Goal: Task Accomplishment & Management: Manage account settings

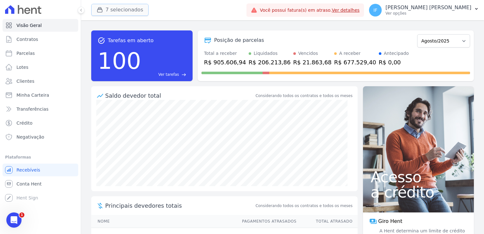
click at [106, 10] on button "7 selecionados" at bounding box center [119, 10] width 57 height 12
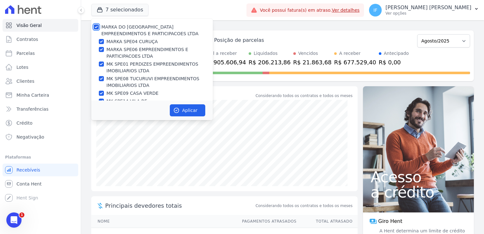
click at [97, 24] on input "MARKA DO [GEOGRAPHIC_DATA] EMPREENDIMENTOS E PARTICIPACOES LTDA" at bounding box center [96, 26] width 5 height 5
checkbox input "false"
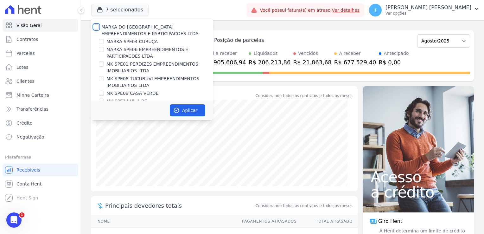
checkbox input "false"
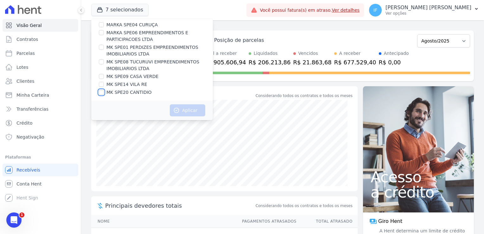
click at [103, 93] on input "MK SPE20 CANTIDIO" at bounding box center [101, 92] width 5 height 5
checkbox input "true"
click at [188, 111] on button "Aplicar" at bounding box center [187, 110] width 35 height 12
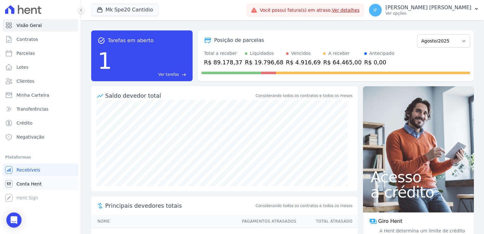
click at [27, 184] on span "Conta Hent" at bounding box center [28, 184] width 25 height 6
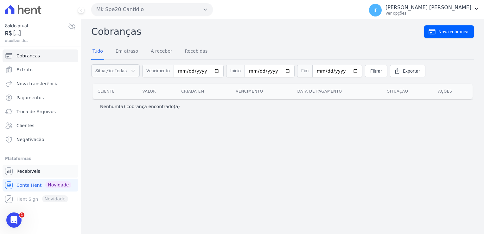
click at [26, 172] on span "Recebíveis" at bounding box center [28, 171] width 24 height 6
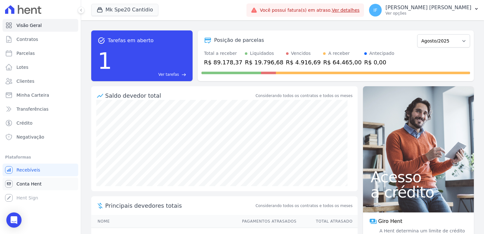
click at [25, 183] on span "Conta Hent" at bounding box center [28, 184] width 25 height 6
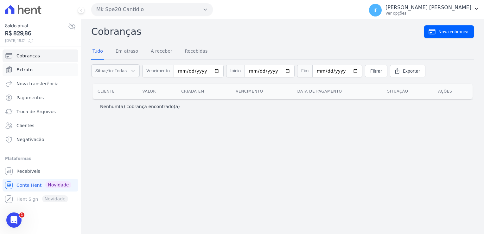
click at [23, 70] on span "Extrato" at bounding box center [24, 70] width 16 height 6
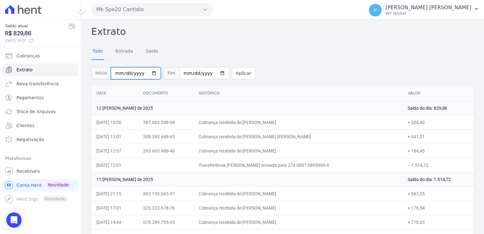
click at [148, 71] on input "[DATE]" at bounding box center [136, 73] width 50 height 12
type input "[DATE]"
click at [232, 72] on button "Aplicar" at bounding box center [243, 73] width 23 height 12
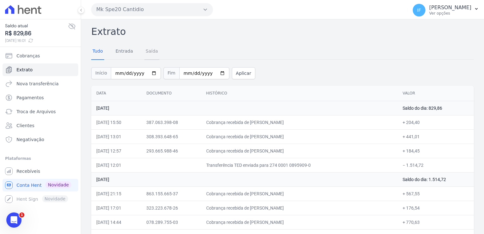
click at [146, 50] on link "Saída" at bounding box center [152, 51] width 15 height 16
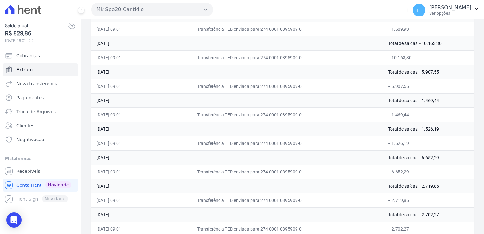
scroll to position [349, 0]
